Goal: Task Accomplishment & Management: Use online tool/utility

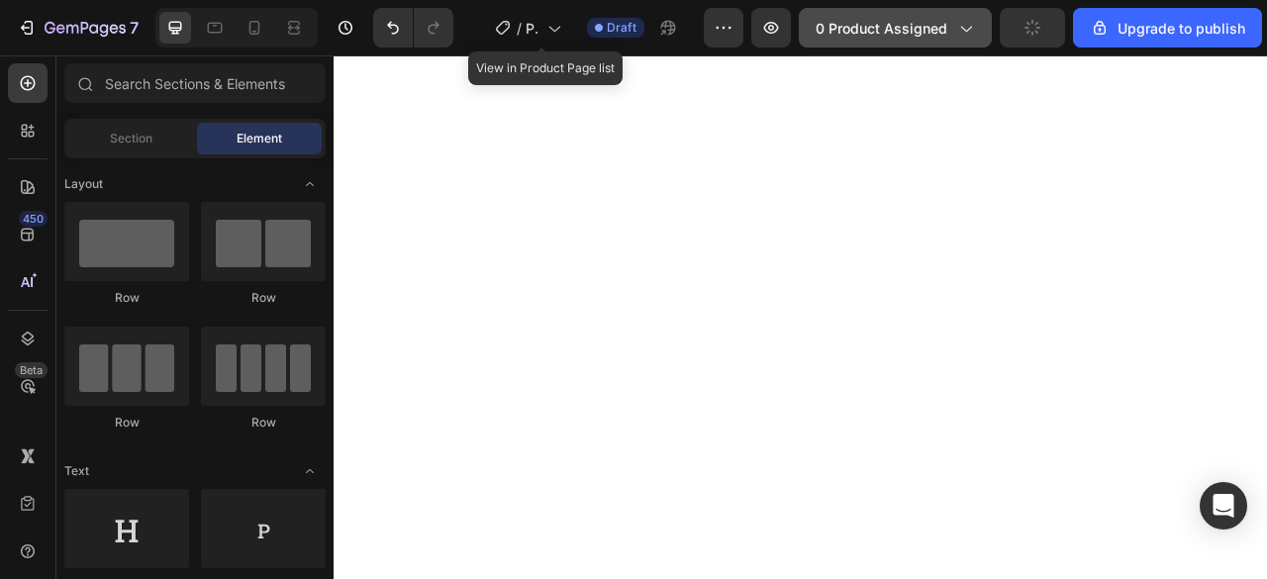
click at [947, 18] on span "0 product assigned" at bounding box center [882, 28] width 132 height 21
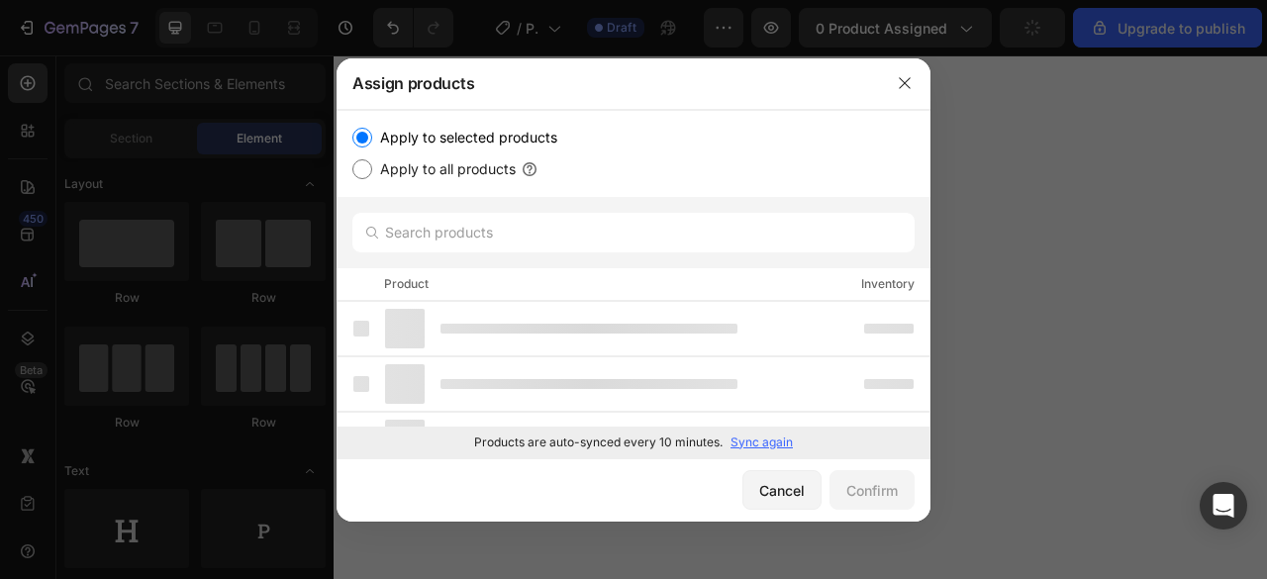
click at [950, 17] on div at bounding box center [633, 289] width 1267 height 579
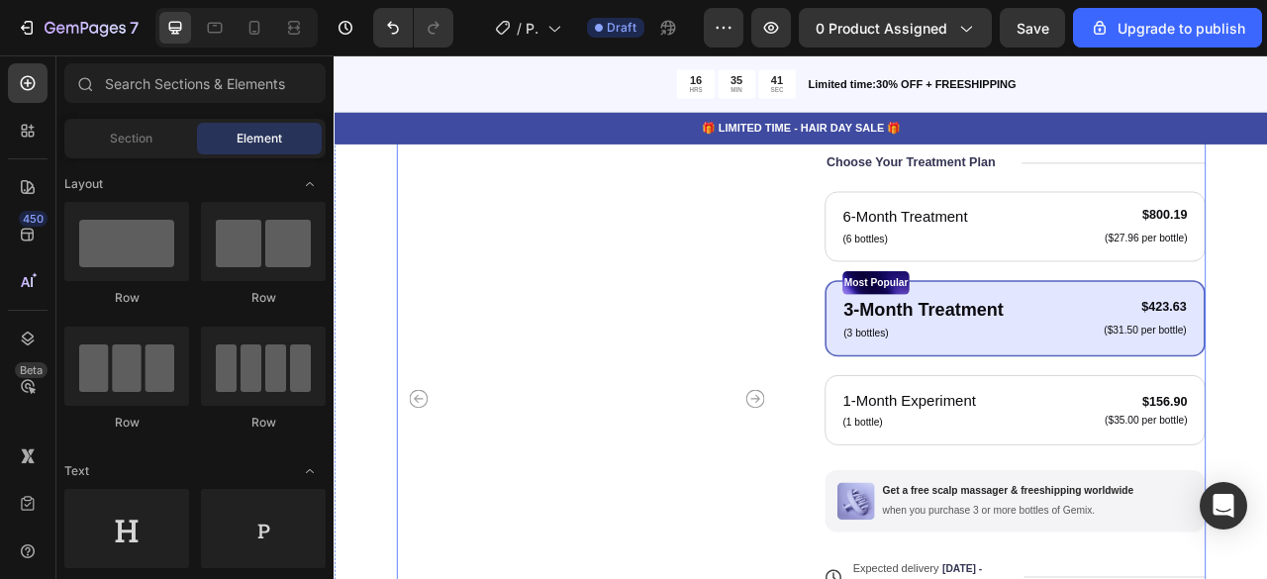
scroll to position [297, 0]
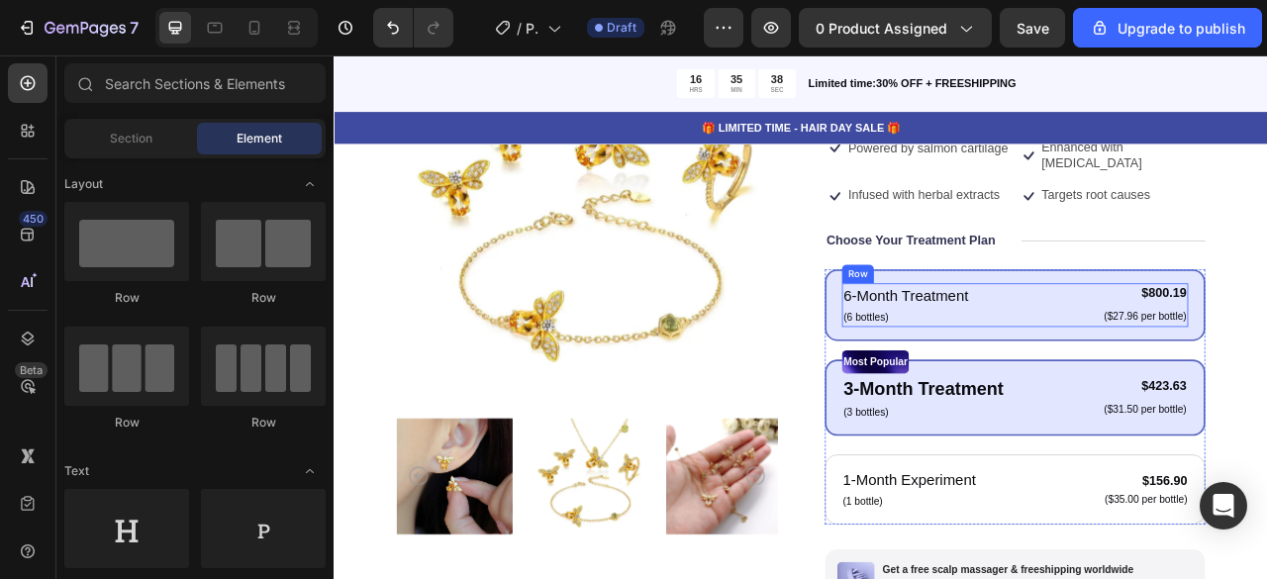
click at [1266, 373] on div "6-Month Treatment Text Block (6 bottles) Text Block $800.19 Product Price Produ…" at bounding box center [1200, 372] width 440 height 55
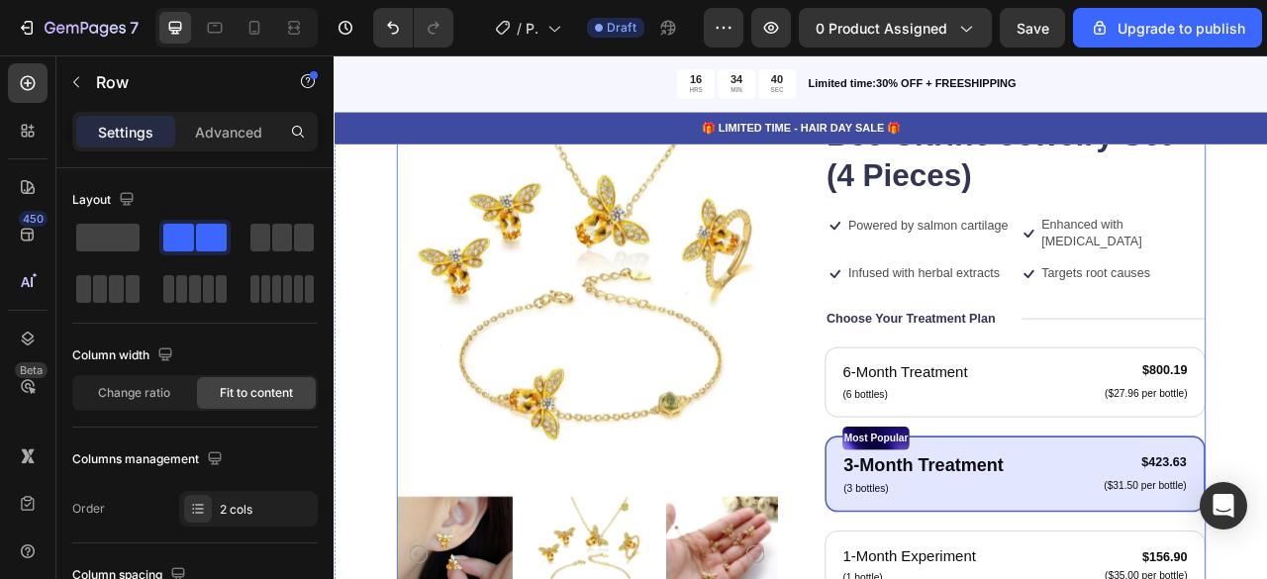
scroll to position [495, 0]
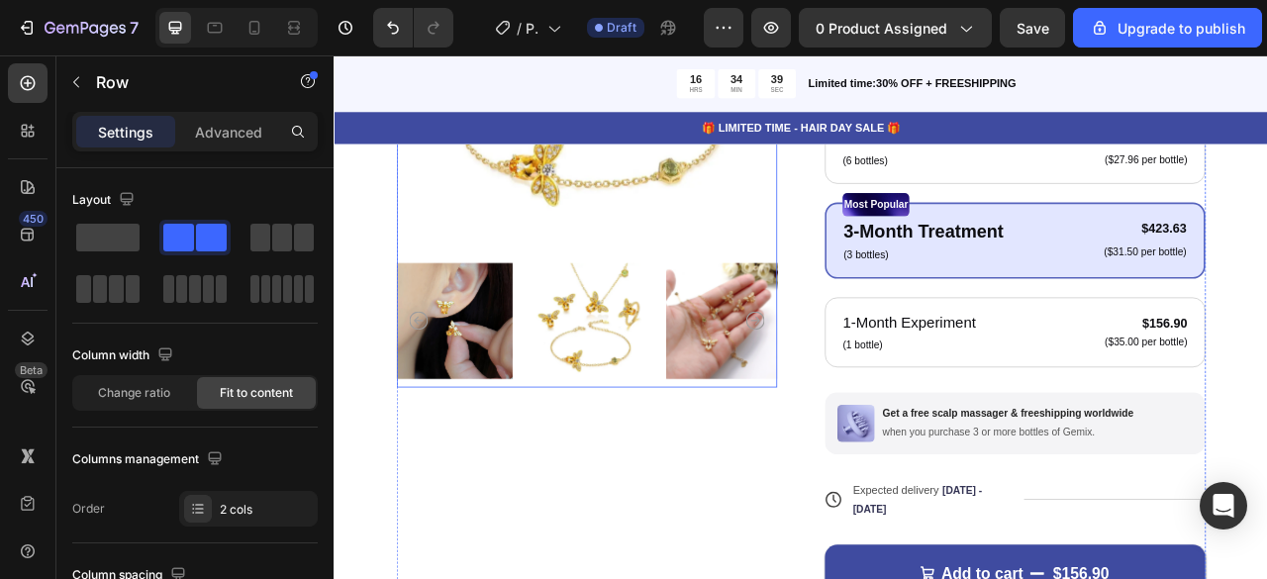
click at [861, 367] on img at bounding box center [828, 393] width 147 height 169
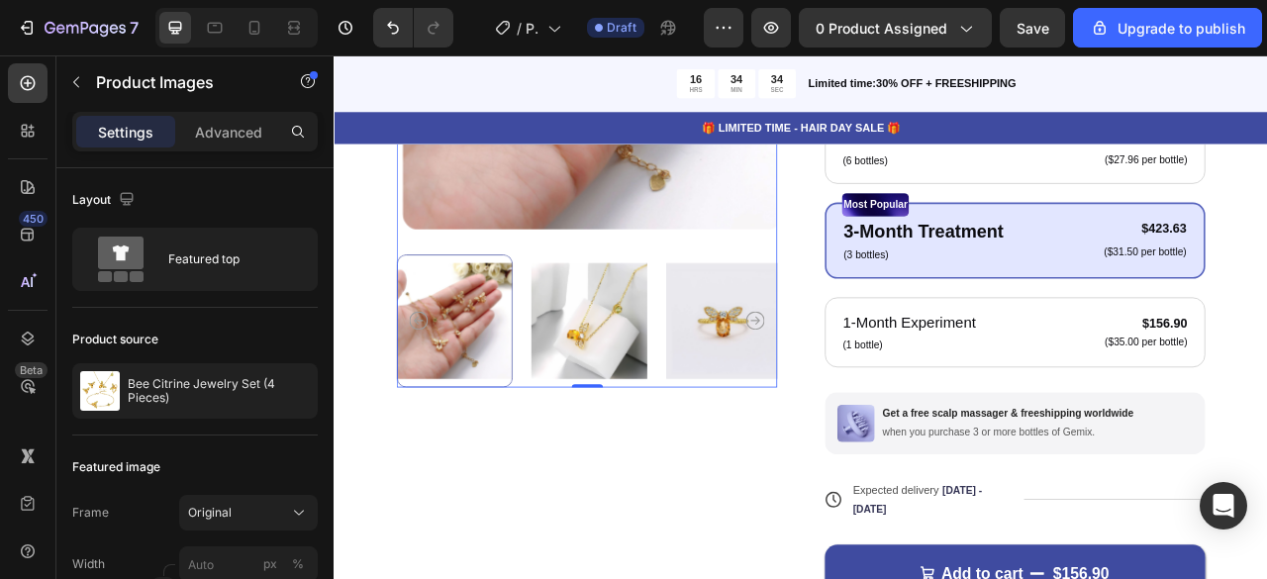
click at [859, 381] on icon "Carousel Next Arrow" at bounding box center [869, 393] width 24 height 24
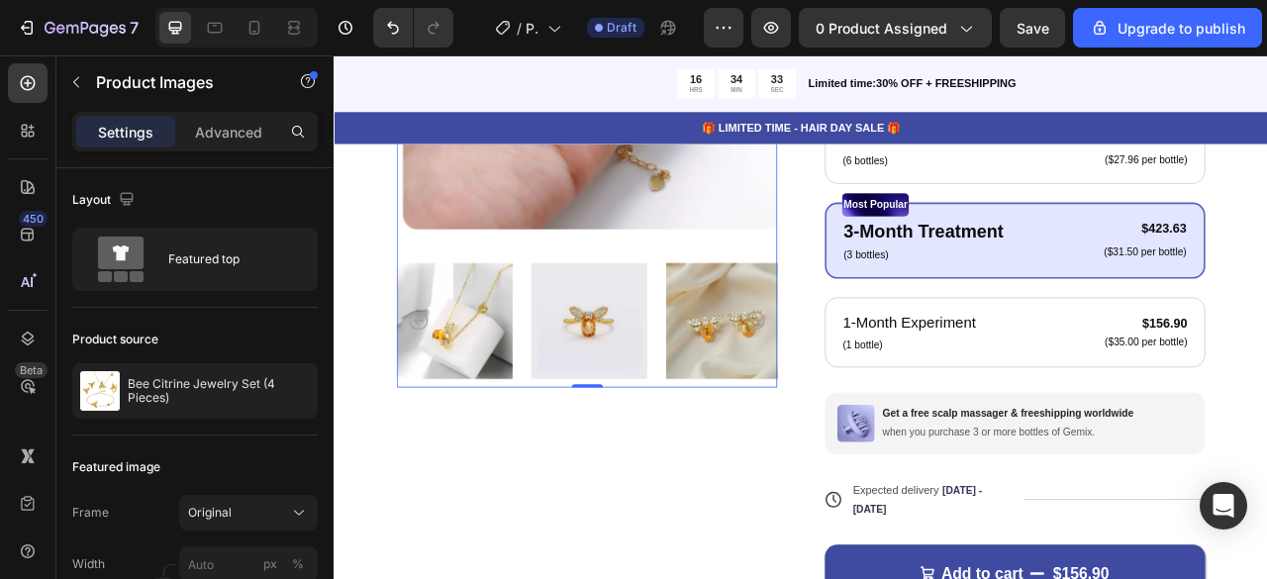
click at [859, 381] on icon "Carousel Next Arrow" at bounding box center [869, 393] width 24 height 24
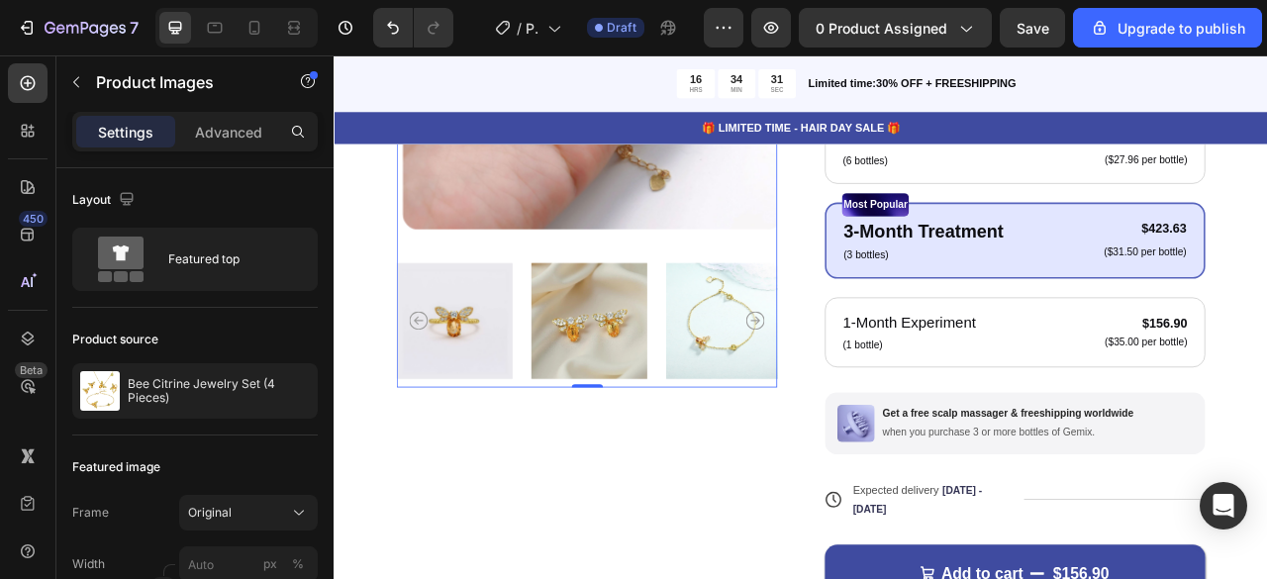
click at [863, 381] on icon "Carousel Next Arrow" at bounding box center [869, 393] width 24 height 24
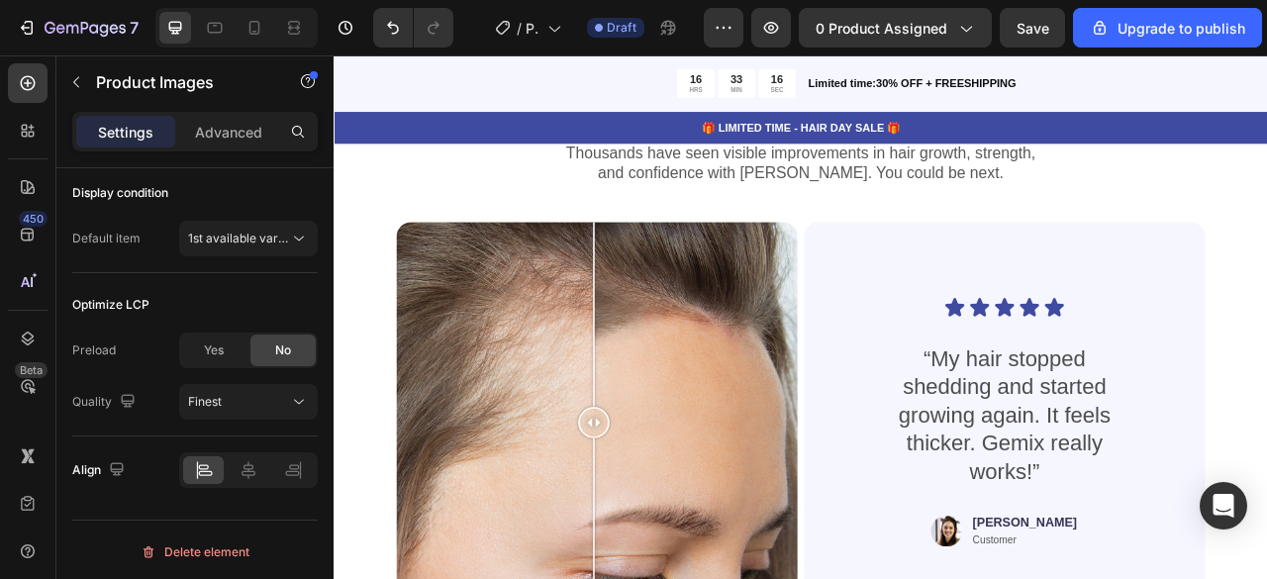
scroll to position [4553, 0]
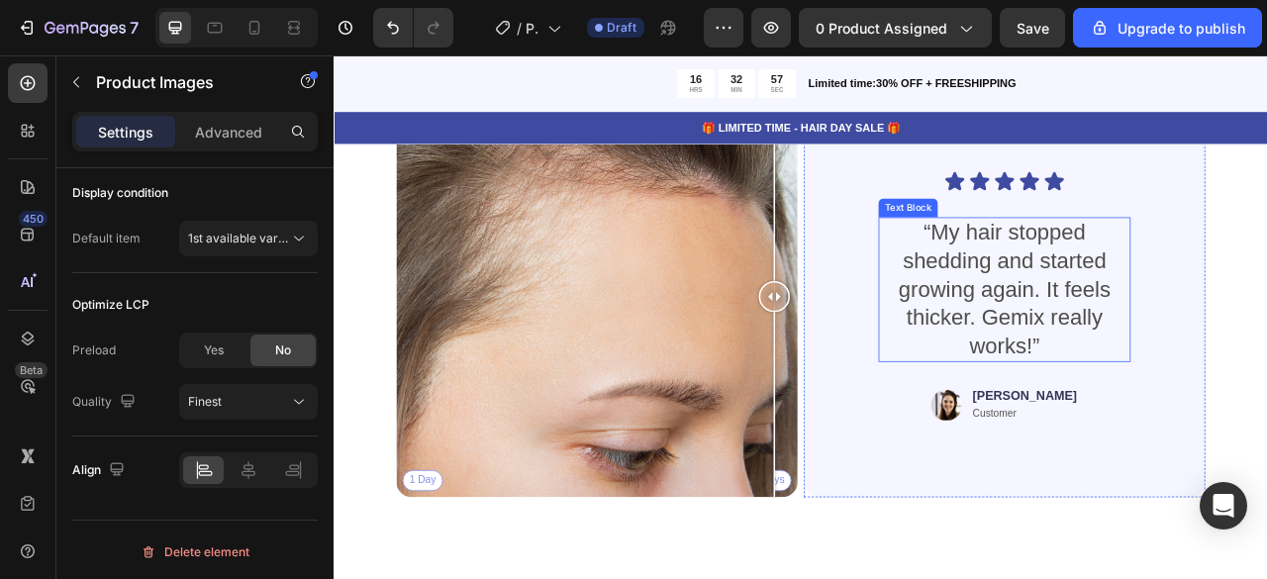
drag, startPoint x: 657, startPoint y: 353, endPoint x: 917, endPoint y: 522, distance: 309.1
click at [1123, 410] on div "1 Day 60 Days Image Comparison Icon Icon Icon Icon Icon Icon List “My hair stop…" at bounding box center [927, 362] width 1029 height 511
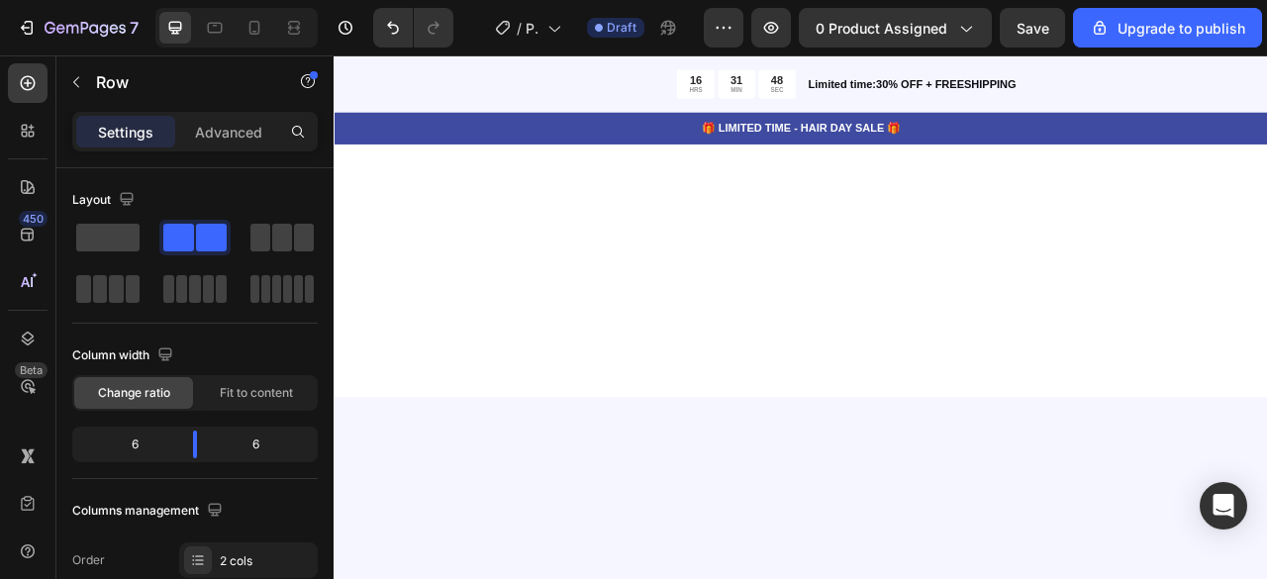
scroll to position [40, 0]
